Goal: Task Accomplishment & Management: Use online tool/utility

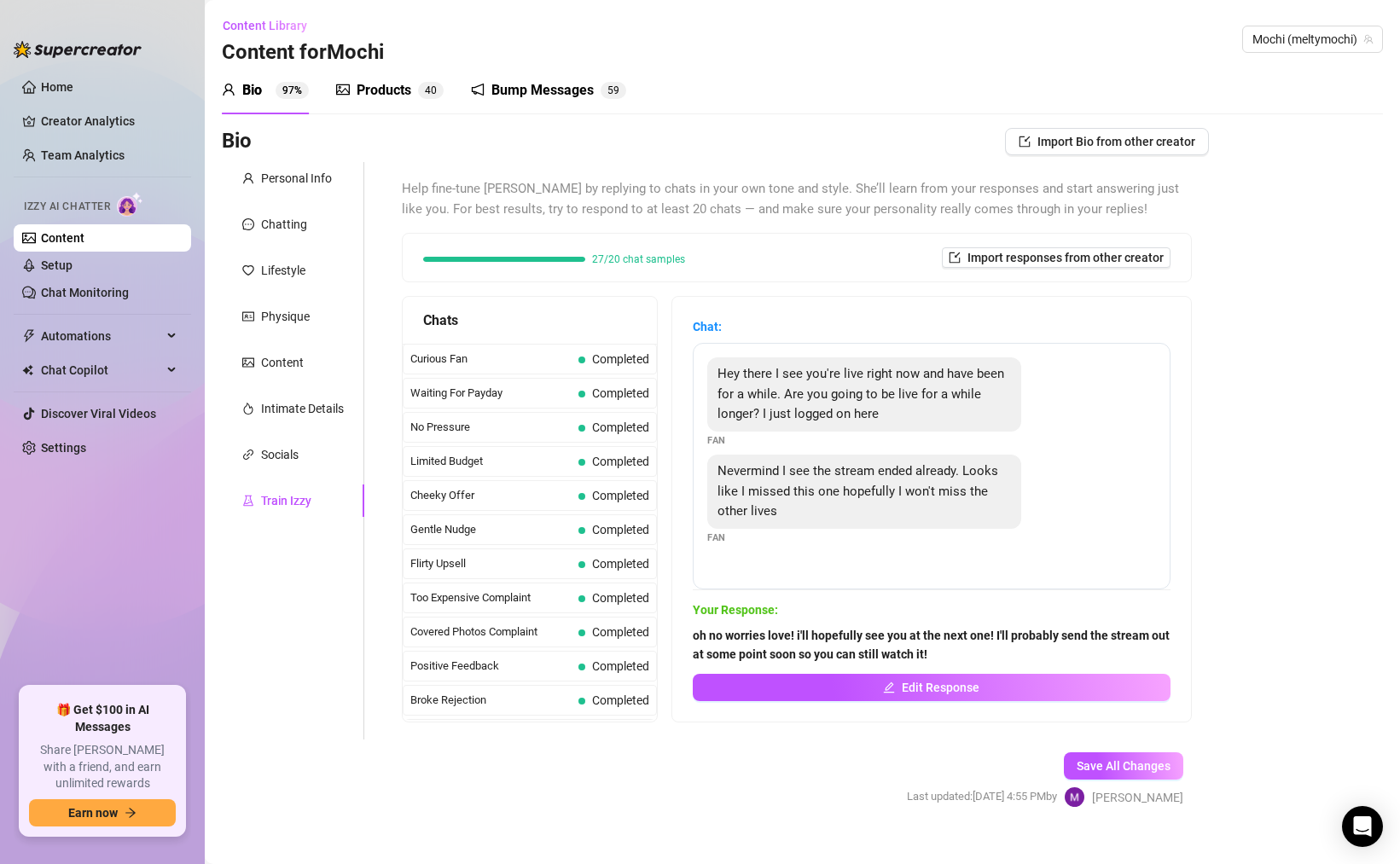
scroll to position [24, 0]
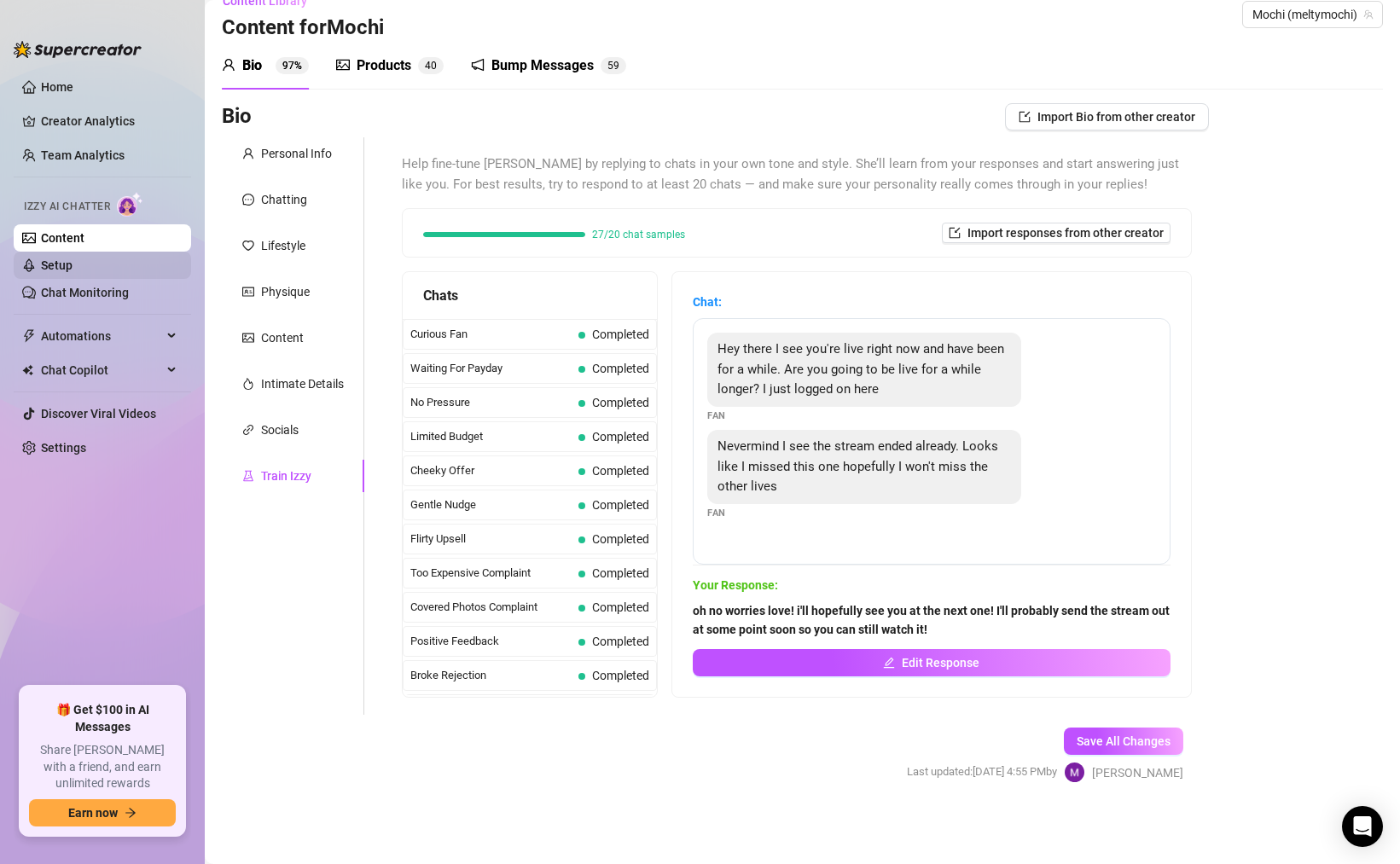
click at [72, 265] on link "Setup" at bounding box center [56, 265] width 32 height 14
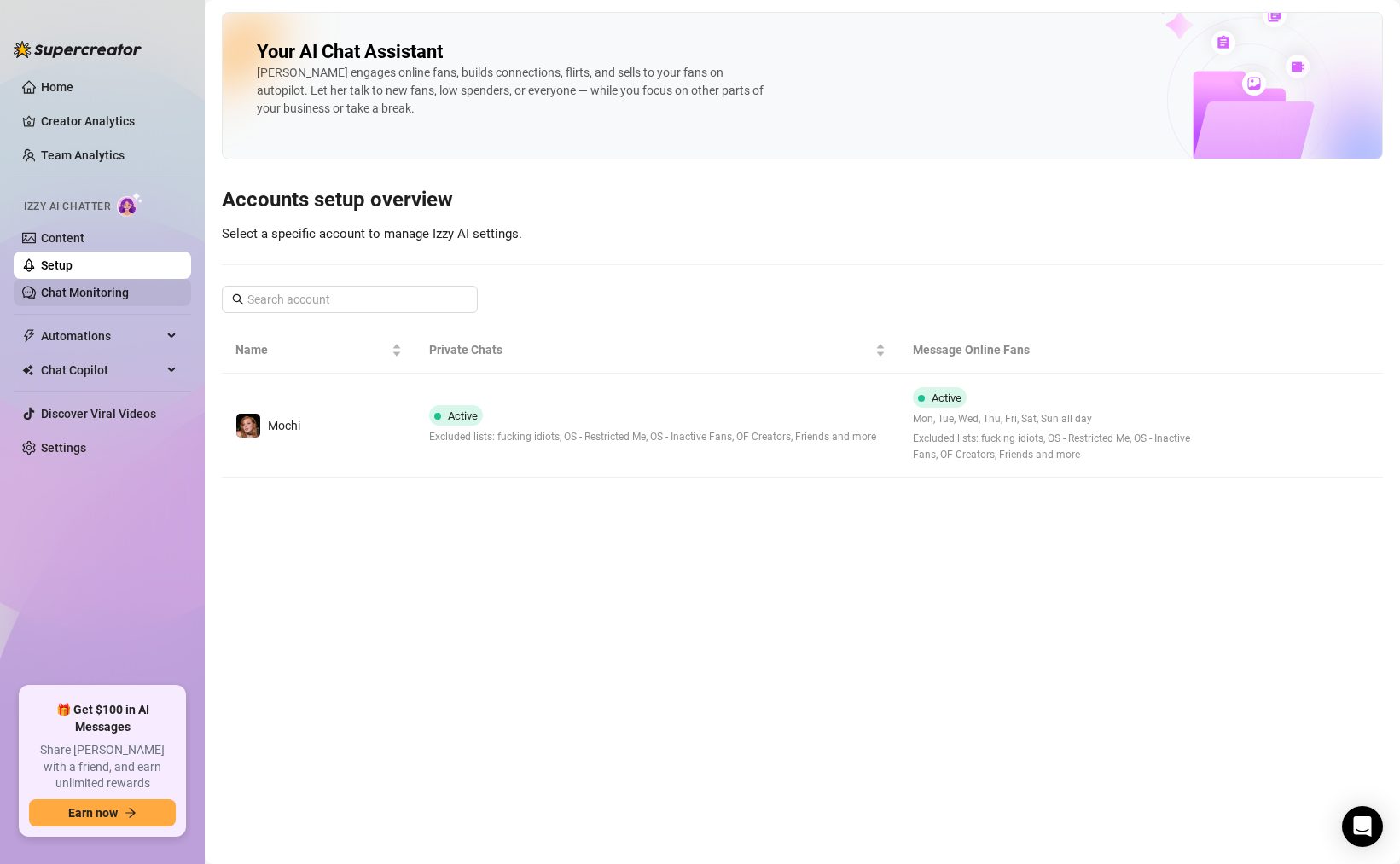
click at [78, 286] on link "Chat Monitoring" at bounding box center [84, 293] width 88 height 14
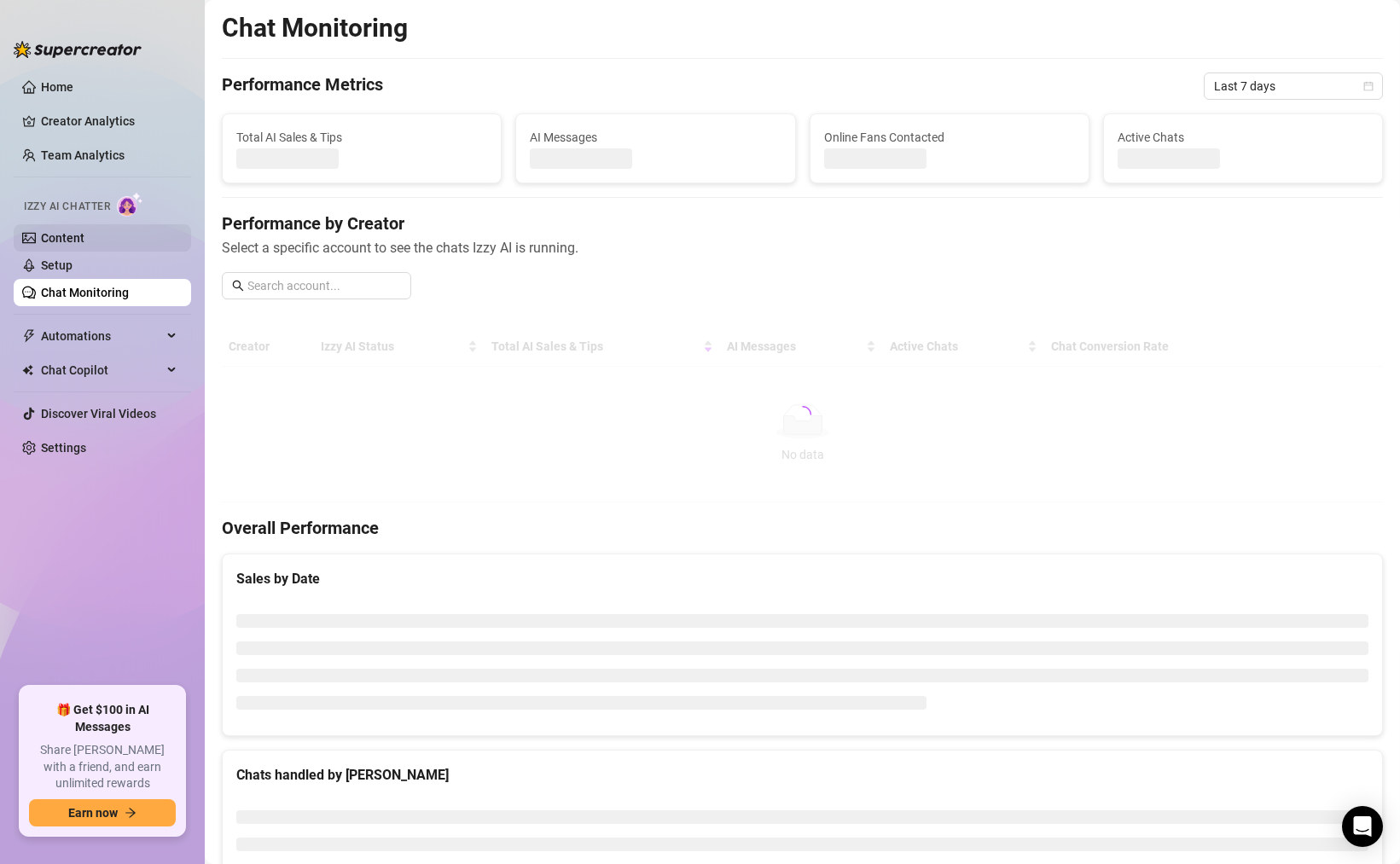
click at [85, 239] on link "Content" at bounding box center [62, 237] width 43 height 14
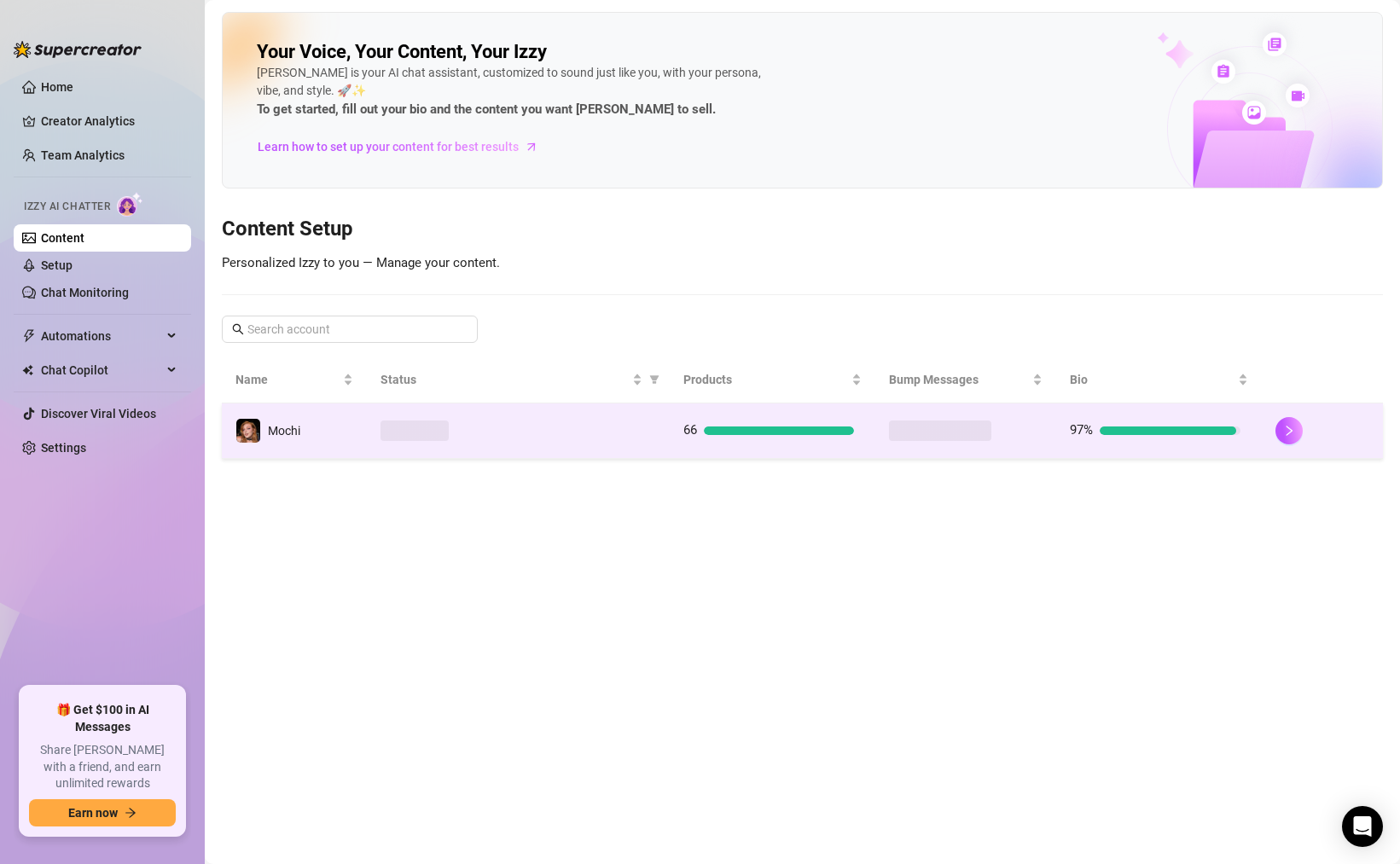
click at [531, 444] on td at bounding box center [518, 431] width 303 height 55
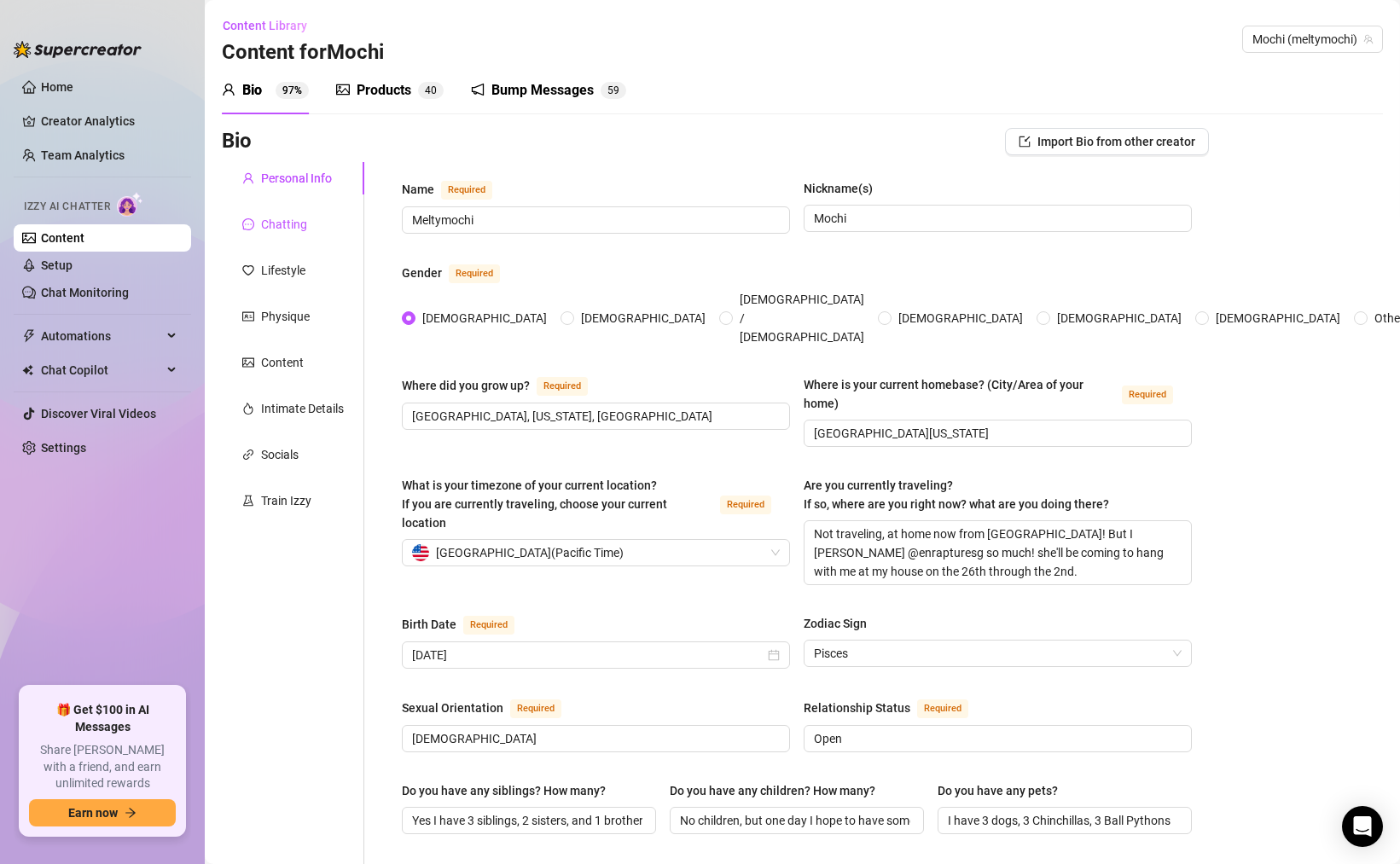
click at [301, 227] on div "Chatting" at bounding box center [283, 224] width 46 height 19
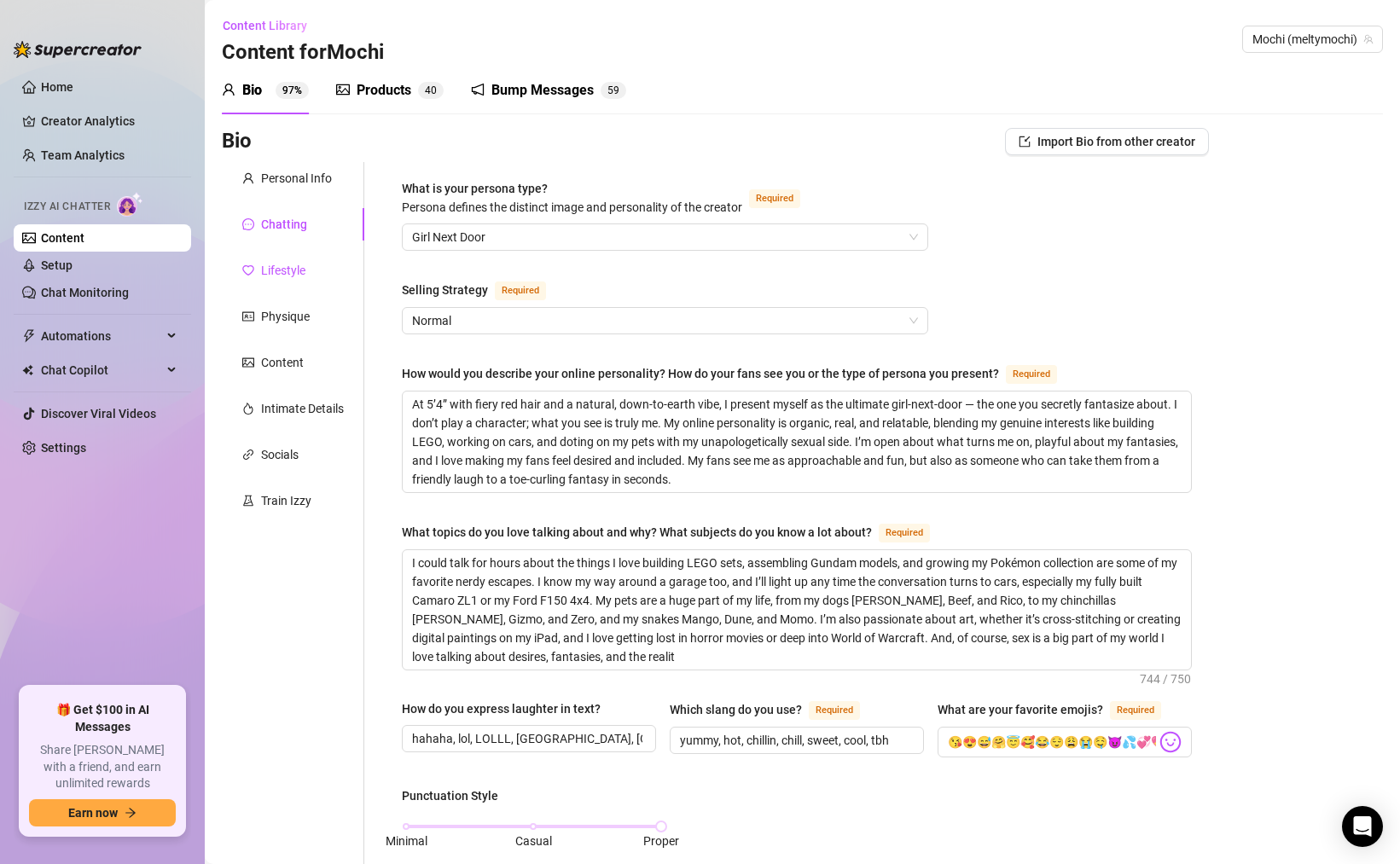
click at [298, 265] on div "Lifestyle" at bounding box center [283, 270] width 44 height 19
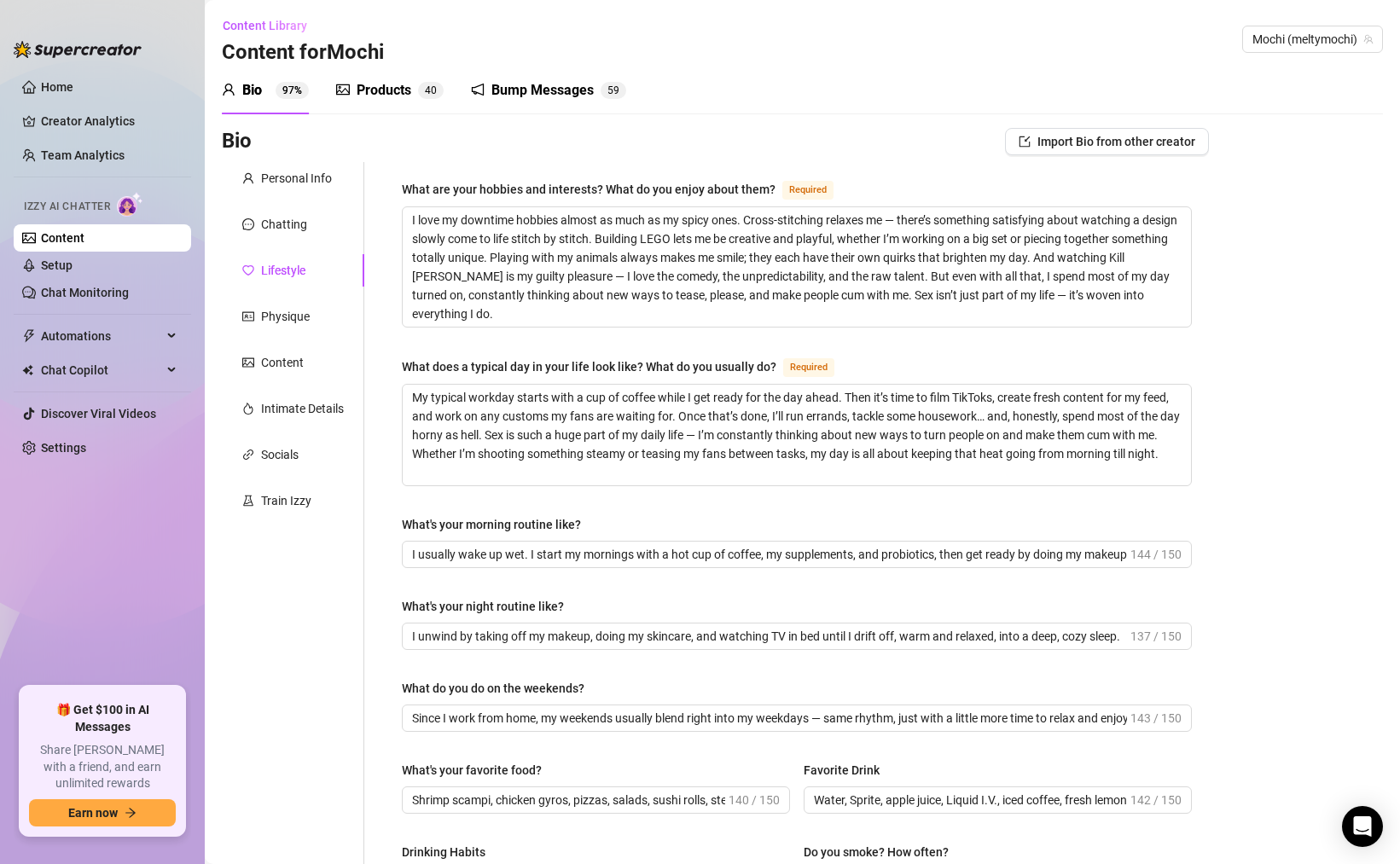
click at [298, 195] on div "Personal Info Chatting Lifestyle Physique Content Intimate Details Socials Trai…" at bounding box center [293, 747] width 143 height 1169
click at [296, 229] on div "Chatting" at bounding box center [283, 224] width 46 height 19
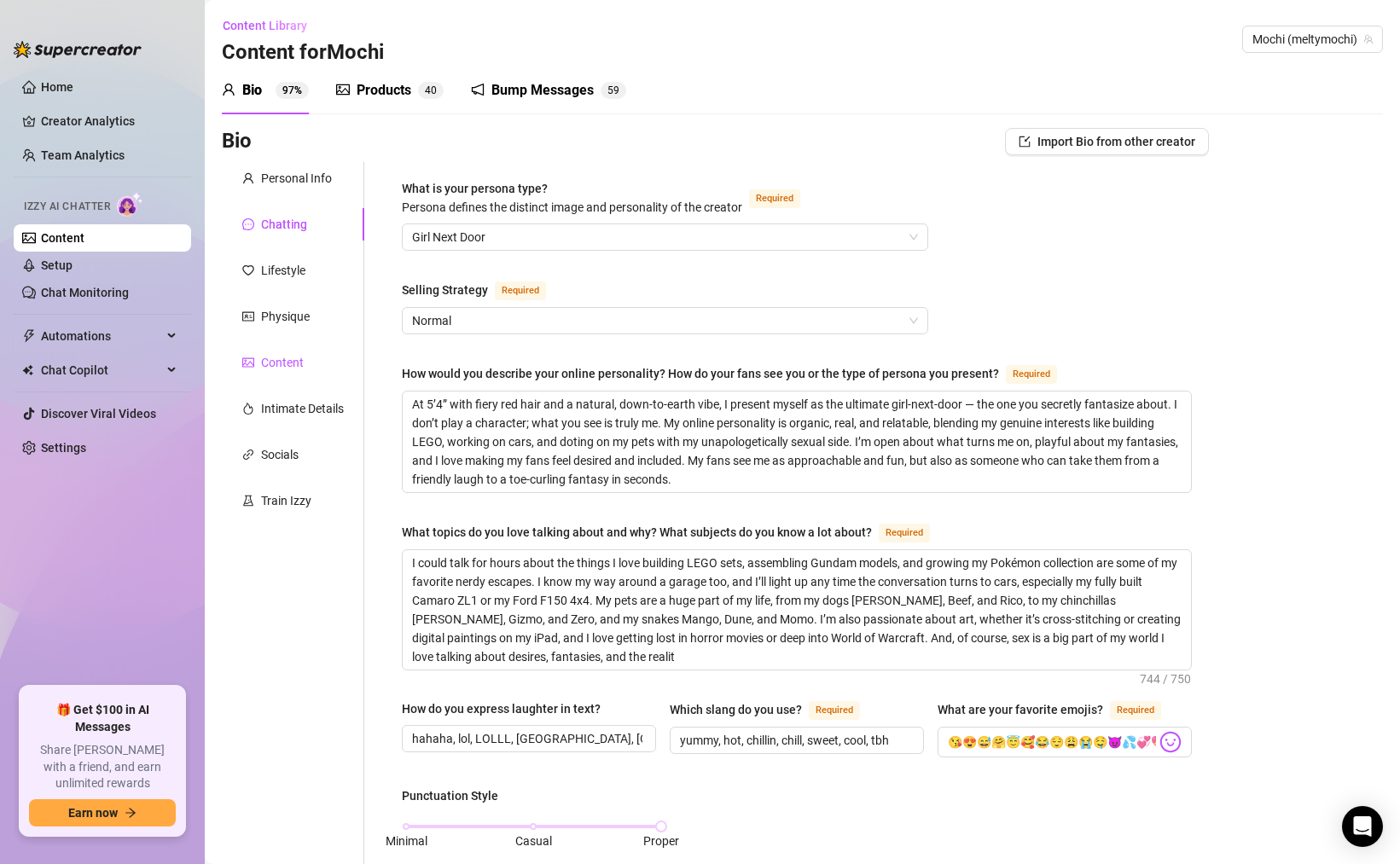
click at [286, 358] on div "Content" at bounding box center [282, 362] width 42 height 19
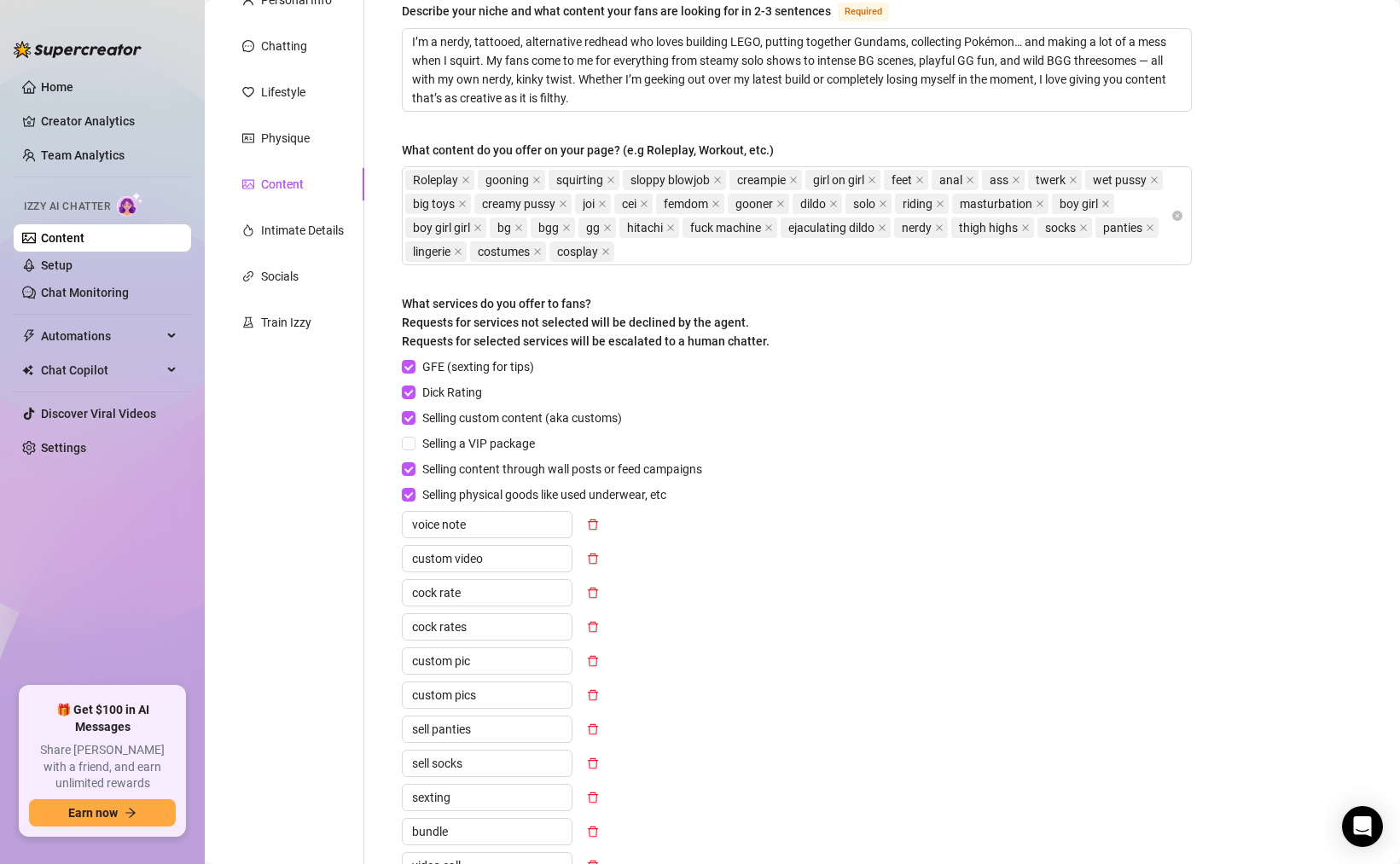
scroll to position [322, 0]
